Goal: Information Seeking & Learning: Understand process/instructions

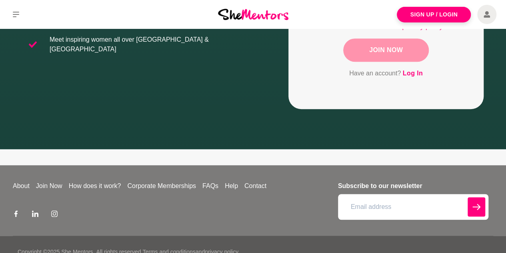
scroll to position [238, 0]
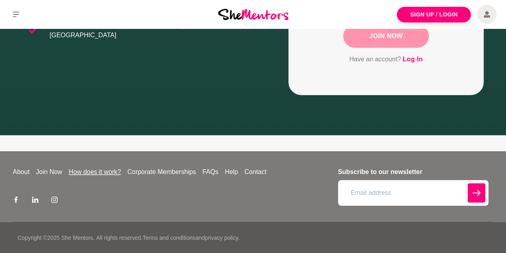
click at [107, 172] on link "How does it work?" at bounding box center [95, 172] width 59 height 10
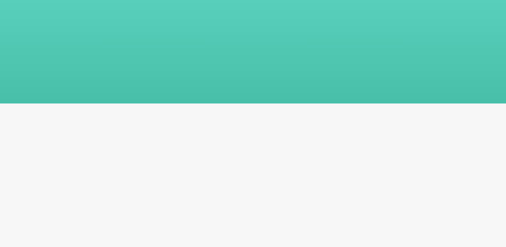
scroll to position [80, 0]
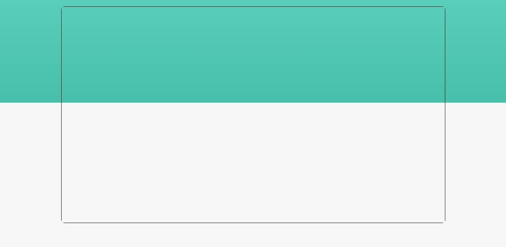
click at [239, 137] on div at bounding box center [253, 114] width 384 height 216
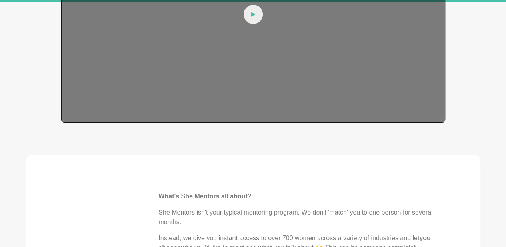
scroll to position [320, 0]
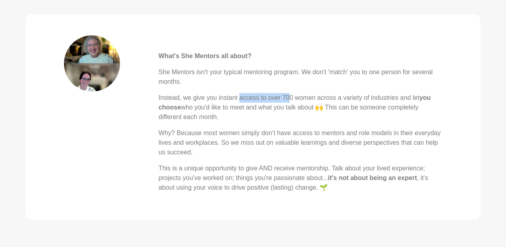
drag, startPoint x: 259, startPoint y: 96, endPoint x: 288, endPoint y: 95, distance: 28.8
click at [288, 95] on p "Instead, we give you instant access to over 700 women across a variety of indus…" at bounding box center [301, 107] width 284 height 29
drag, startPoint x: 322, startPoint y: 95, endPoint x: 353, endPoint y: 94, distance: 30.8
click at [328, 95] on p "Instead, we give you instant access to over 700 women across a variety of indus…" at bounding box center [301, 107] width 284 height 29
drag, startPoint x: 353, startPoint y: 94, endPoint x: 385, endPoint y: 94, distance: 32.0
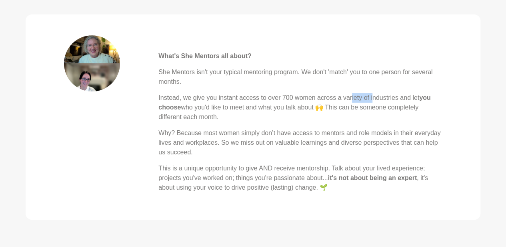
click at [380, 94] on p "Instead, we give you instant access to over 700 women across a variety of indus…" at bounding box center [301, 107] width 284 height 29
click at [396, 95] on p "Instead, we give you instant access to over 700 women across a variety of indus…" at bounding box center [301, 107] width 284 height 29
click at [256, 108] on p "Instead, we give you instant access to over 700 women across a variety of indus…" at bounding box center [301, 107] width 284 height 29
drag, startPoint x: 231, startPoint y: 109, endPoint x: 301, endPoint y: 107, distance: 70.9
click at [235, 109] on p "Instead, we give you instant access to over 700 women across a variety of indus…" at bounding box center [301, 107] width 284 height 29
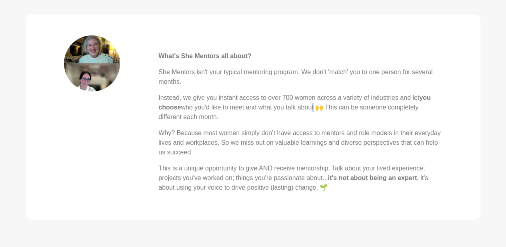
drag, startPoint x: 311, startPoint y: 105, endPoint x: 366, endPoint y: 105, distance: 54.8
click at [324, 105] on p "Instead, we give you instant access to over 700 women across a variety of indus…" at bounding box center [301, 107] width 284 height 29
click at [379, 105] on p "Instead, we give you instant access to over 700 women across a variety of indus…" at bounding box center [301, 107] width 284 height 29
click at [286, 110] on p "Instead, we give you instant access to over 700 women across a variety of indus…" at bounding box center [301, 107] width 284 height 29
drag, startPoint x: 197, startPoint y: 129, endPoint x: 259, endPoint y: 133, distance: 63.0
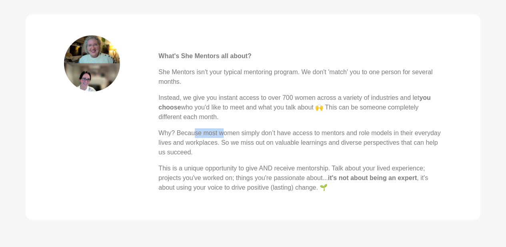
click at [232, 132] on p "Why? Because most women simply don’t have access to mentors and role models in …" at bounding box center [301, 142] width 284 height 29
click at [290, 134] on p "Why? Because most women simply don’t have access to mentors and role models in …" at bounding box center [301, 142] width 284 height 29
click at [315, 135] on p "Why? Because most women simply don’t have access to mentors and role models in …" at bounding box center [301, 142] width 284 height 29
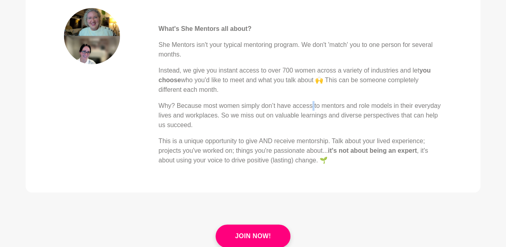
scroll to position [360, 0]
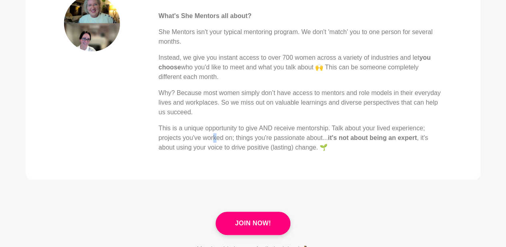
drag, startPoint x: 212, startPoint y: 136, endPoint x: 233, endPoint y: 136, distance: 21.2
click at [224, 136] on p "This is a unique opportunity to give AND receive mentorship. Talk about your li…" at bounding box center [301, 137] width 284 height 29
drag, startPoint x: 273, startPoint y: 138, endPoint x: 307, endPoint y: 140, distance: 34.1
click at [275, 138] on p "This is a unique opportunity to give AND receive mentorship. Talk about your li…" at bounding box center [301, 137] width 284 height 29
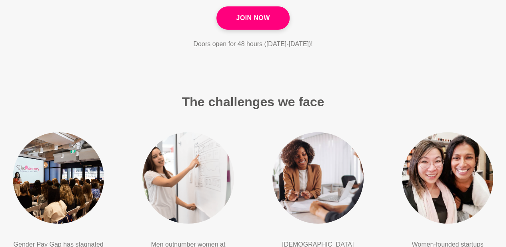
scroll to position [1241, 0]
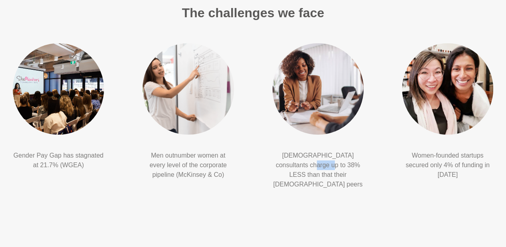
drag, startPoint x: 290, startPoint y: 160, endPoint x: 364, endPoint y: 168, distance: 74.4
click at [361, 167] on p "[DEMOGRAPHIC_DATA] consultants charge up to 38% LESS than that their [DEMOGRAPH…" at bounding box center [318, 170] width 91 height 38
click at [375, 181] on div "[DEMOGRAPHIC_DATA] consultants charge up to 38% LESS than that their [DEMOGRAPH…" at bounding box center [318, 117] width 130 height 160
drag, startPoint x: 337, startPoint y: 173, endPoint x: 296, endPoint y: 169, distance: 41.4
click at [319, 171] on p "[DEMOGRAPHIC_DATA] consultants charge up to 38% LESS than that their [DEMOGRAPH…" at bounding box center [318, 170] width 91 height 38
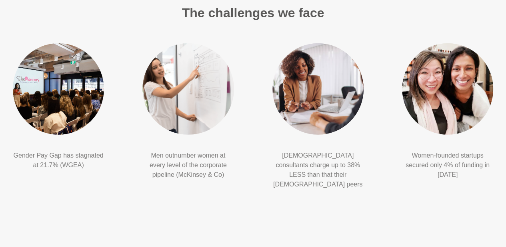
click at [293, 168] on p "[DEMOGRAPHIC_DATA] consultants charge up to 38% LESS than that their [DEMOGRAPH…" at bounding box center [318, 170] width 91 height 38
drag, startPoint x: 175, startPoint y: 159, endPoint x: 206, endPoint y: 169, distance: 31.9
click at [203, 168] on p "Men outnumber women at every level of the corporate pipeline (McKinsey & Co)" at bounding box center [187, 165] width 91 height 29
click at [210, 171] on p "Men outnumber women at every level of the corporate pipeline (McKinsey & Co)" at bounding box center [187, 165] width 91 height 29
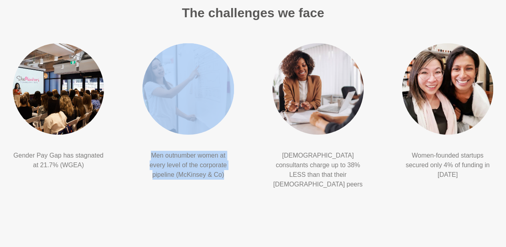
drag, startPoint x: 138, startPoint y: 168, endPoint x: 107, endPoint y: 159, distance: 32.3
click at [108, 161] on ul "Gender Pay Gap has stagnated at 21.7% (WGEA) Men outnumber women at every level…" at bounding box center [253, 117] width 519 height 167
click at [157, 163] on p "Men outnumber women at every level of the corporate pipeline (McKinsey & Co)" at bounding box center [187, 165] width 91 height 29
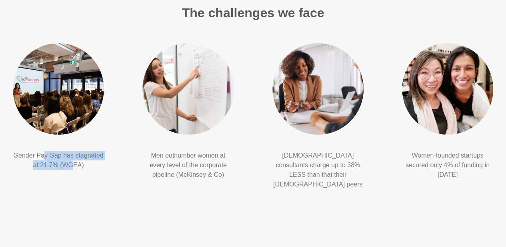
drag, startPoint x: 50, startPoint y: 154, endPoint x: 114, endPoint y: 165, distance: 65.0
click at [88, 162] on p "Gender Pay Gap has stagnated at 21.7% (WGEA)" at bounding box center [58, 160] width 91 height 19
click at [114, 165] on div "Gender Pay Gap has stagnated at 21.7% (WGEA)" at bounding box center [59, 107] width 130 height 141
click at [134, 168] on div "Men outnumber women at every level of the corporate pipeline (McKinsey & Co)" at bounding box center [188, 112] width 130 height 151
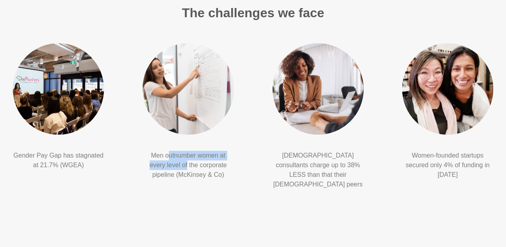
drag, startPoint x: 169, startPoint y: 158, endPoint x: 211, endPoint y: 164, distance: 42.5
click at [205, 163] on p "Men outnumber women at every level of the corporate pipeline (McKinsey & Co)" at bounding box center [187, 165] width 91 height 29
drag, startPoint x: 224, startPoint y: 167, endPoint x: 239, endPoint y: 172, distance: 16.0
click at [228, 168] on p "Men outnumber women at every level of the corporate pipeline (McKinsey & Co)" at bounding box center [187, 165] width 91 height 29
click at [239, 173] on div "Men outnumber women at every level of the corporate pipeline (McKinsey & Co)" at bounding box center [188, 112] width 130 height 151
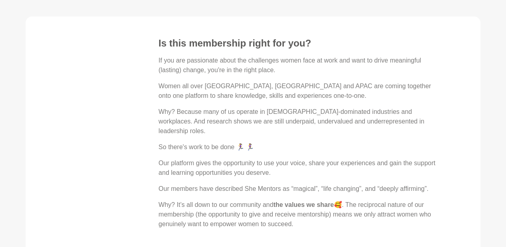
scroll to position [1481, 0]
